Goal: Information Seeking & Learning: Understand process/instructions

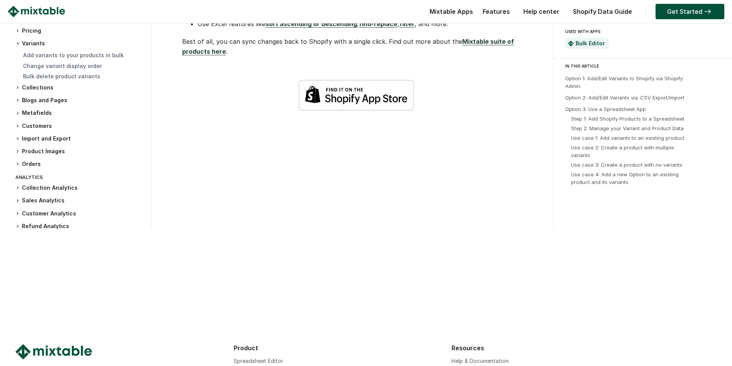
scroll to position [2845, 0]
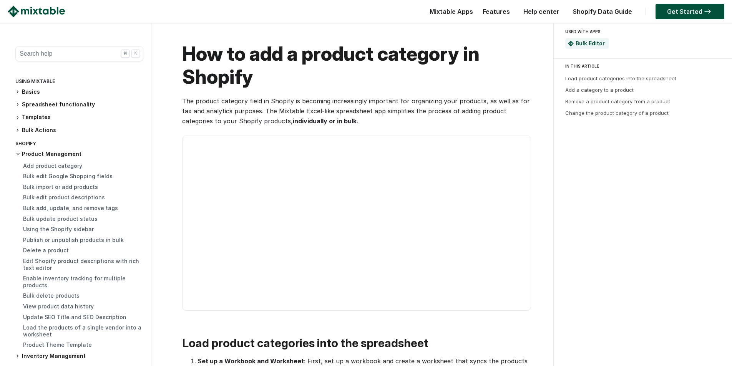
click at [58, 53] on button "Search help ⌘ K" at bounding box center [79, 53] width 128 height 15
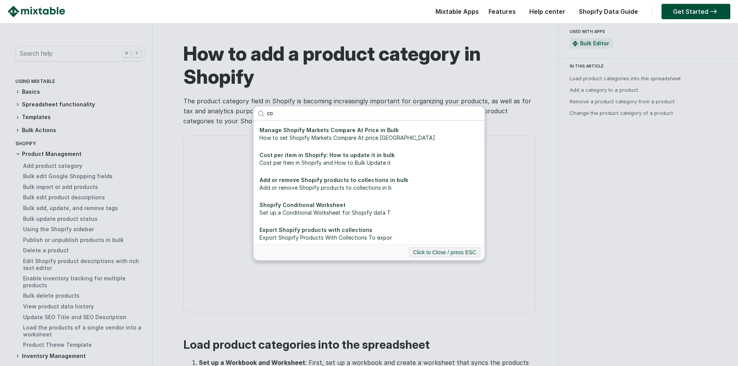
type input "c"
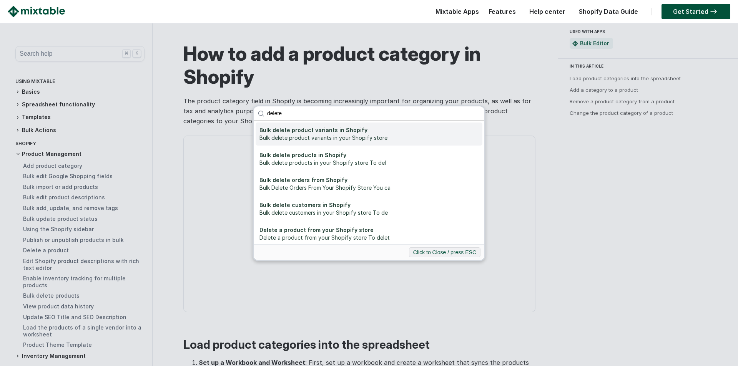
type input "delete"
click at [356, 141] on div "Bulk delete product variants in your Shopify store" at bounding box center [369, 138] width 219 height 8
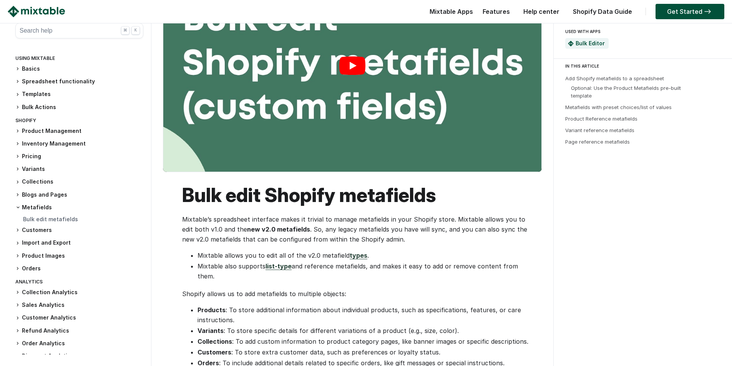
scroll to position [192, 0]
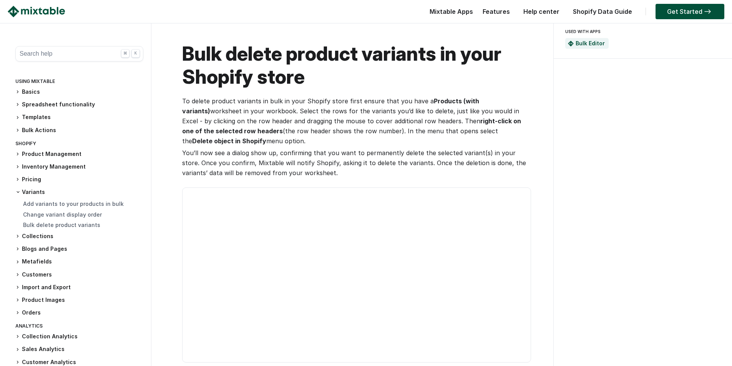
click at [68, 49] on button "Search help ⌘ K" at bounding box center [79, 53] width 128 height 15
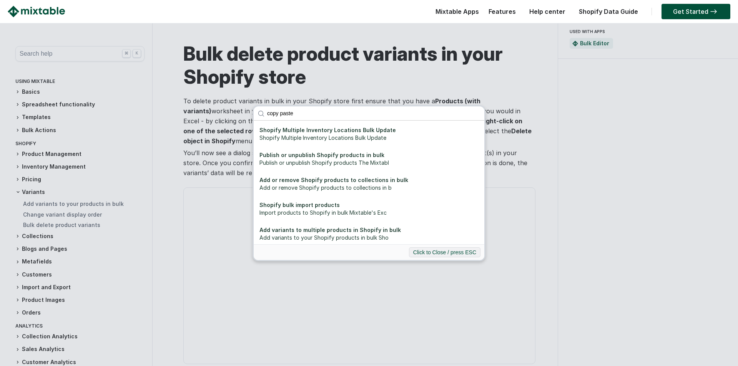
type input "copy paste"
click button "submit" at bounding box center [0, 0] width 0 height 0
click at [506, 138] on div "copy paste Shopify Multiple Inventory Locations Bulk Update Shopify Multiple In…" at bounding box center [369, 183] width 738 height 366
click at [505, 77] on div "copy paste Shopify Multiple Inventory Locations Bulk Update Shopify Multiple In…" at bounding box center [369, 183] width 738 height 366
